Goal: Find specific page/section: Find specific page/section

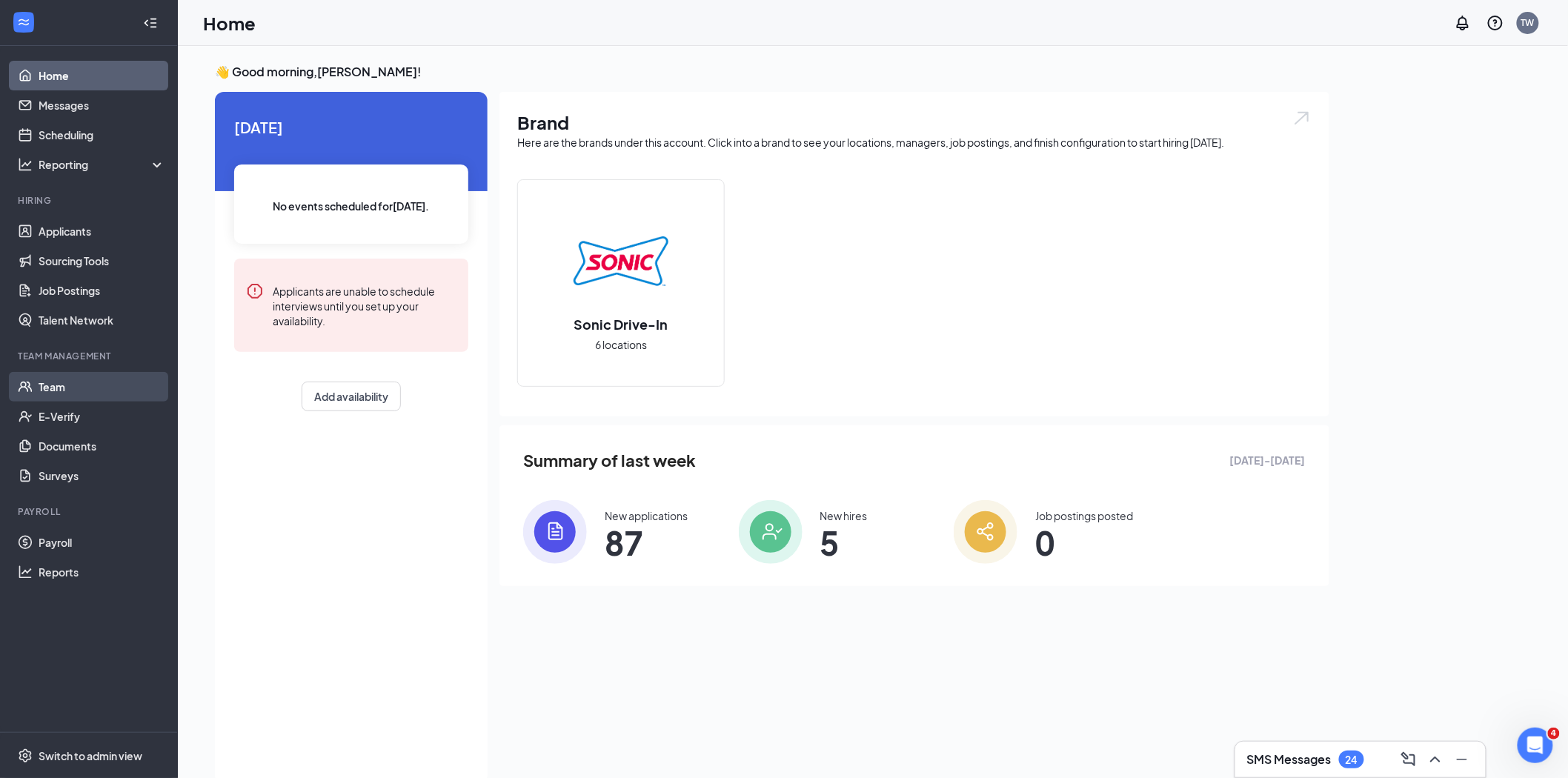
click at [96, 386] on link "Team" at bounding box center [102, 387] width 127 height 30
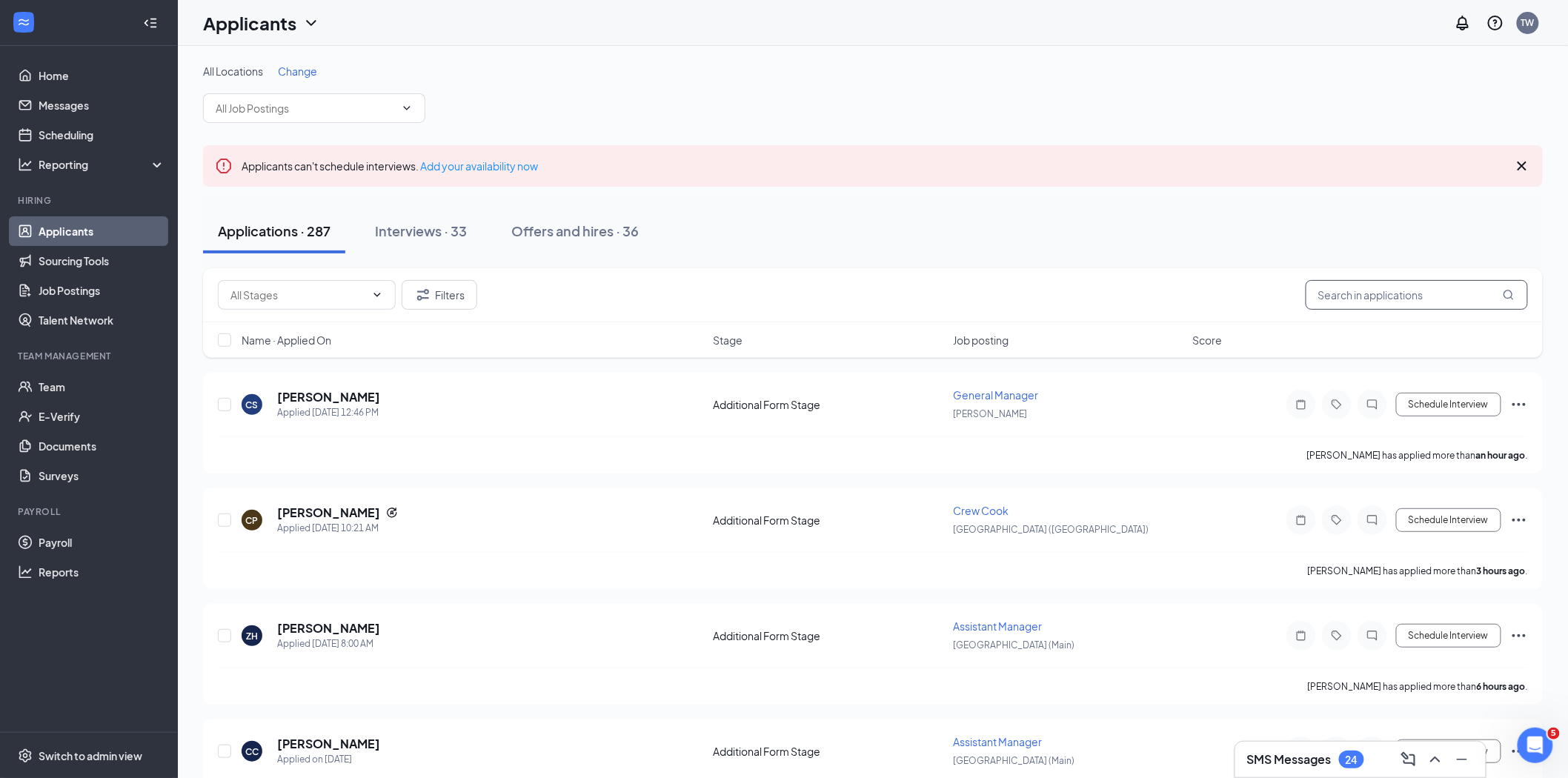
click at [1368, 295] on input "text" at bounding box center [1416, 295] width 223 height 30
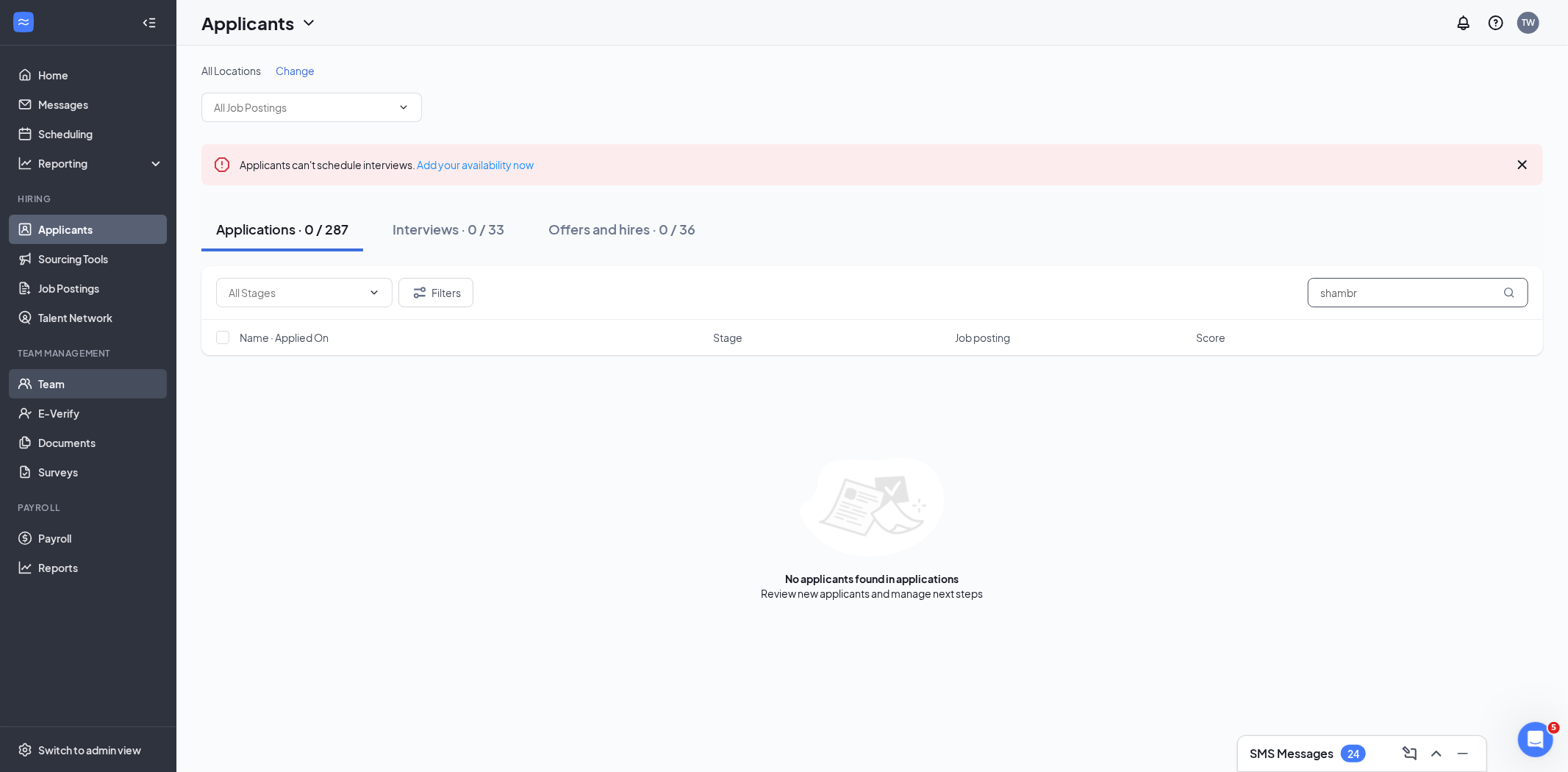
type input "shambr"
click at [72, 393] on link "Team" at bounding box center [101, 384] width 125 height 30
